Goal: Navigation & Orientation: Find specific page/section

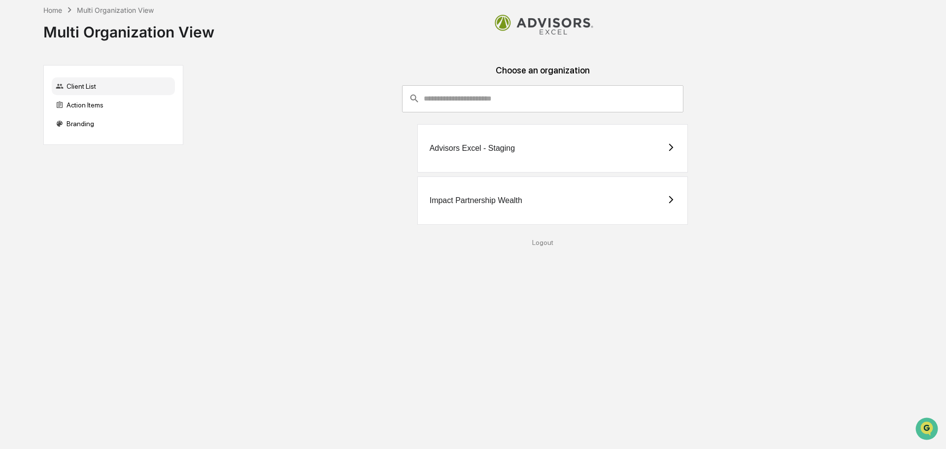
click at [118, 12] on div "Multi Organization View" at bounding box center [115, 10] width 77 height 8
click at [68, 11] on icon at bounding box center [69, 9] width 11 height 11
click at [61, 10] on div "Home" at bounding box center [52, 10] width 19 height 8
click at [76, 107] on div "Action Items" at bounding box center [113, 105] width 123 height 18
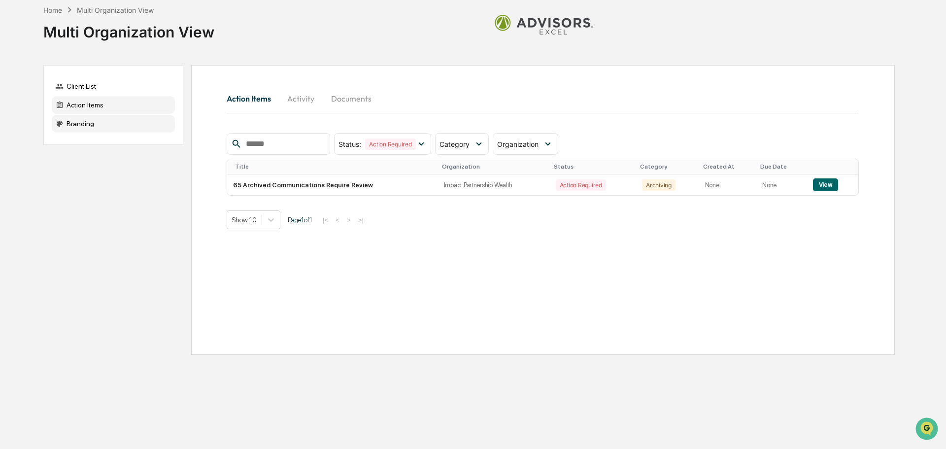
click at [79, 122] on div "Branding" at bounding box center [113, 124] width 123 height 18
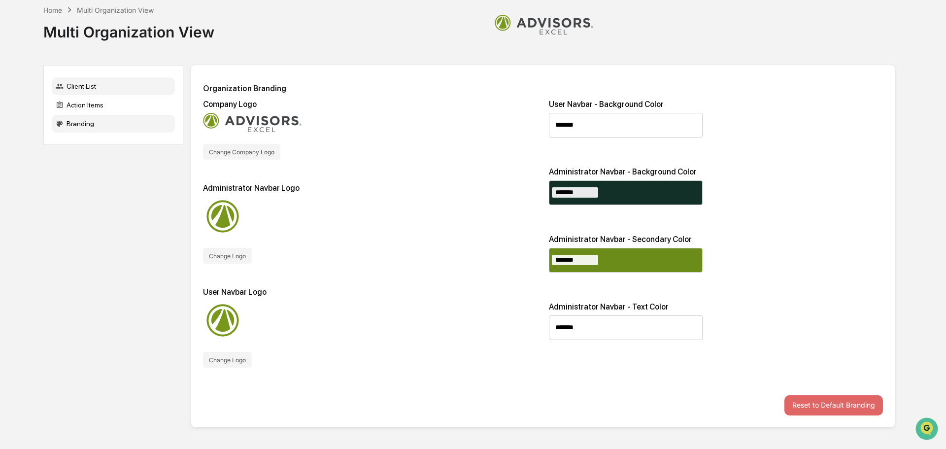
click at [86, 91] on div "Client List" at bounding box center [113, 86] width 123 height 18
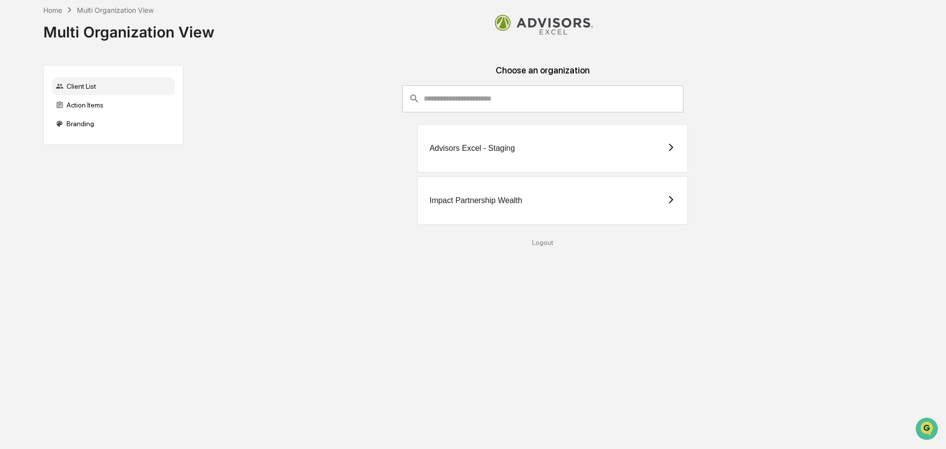
click at [532, 194] on div "Impact Partnership Wealth" at bounding box center [552, 200] width 271 height 48
